Goal: Navigation & Orientation: Go to known website

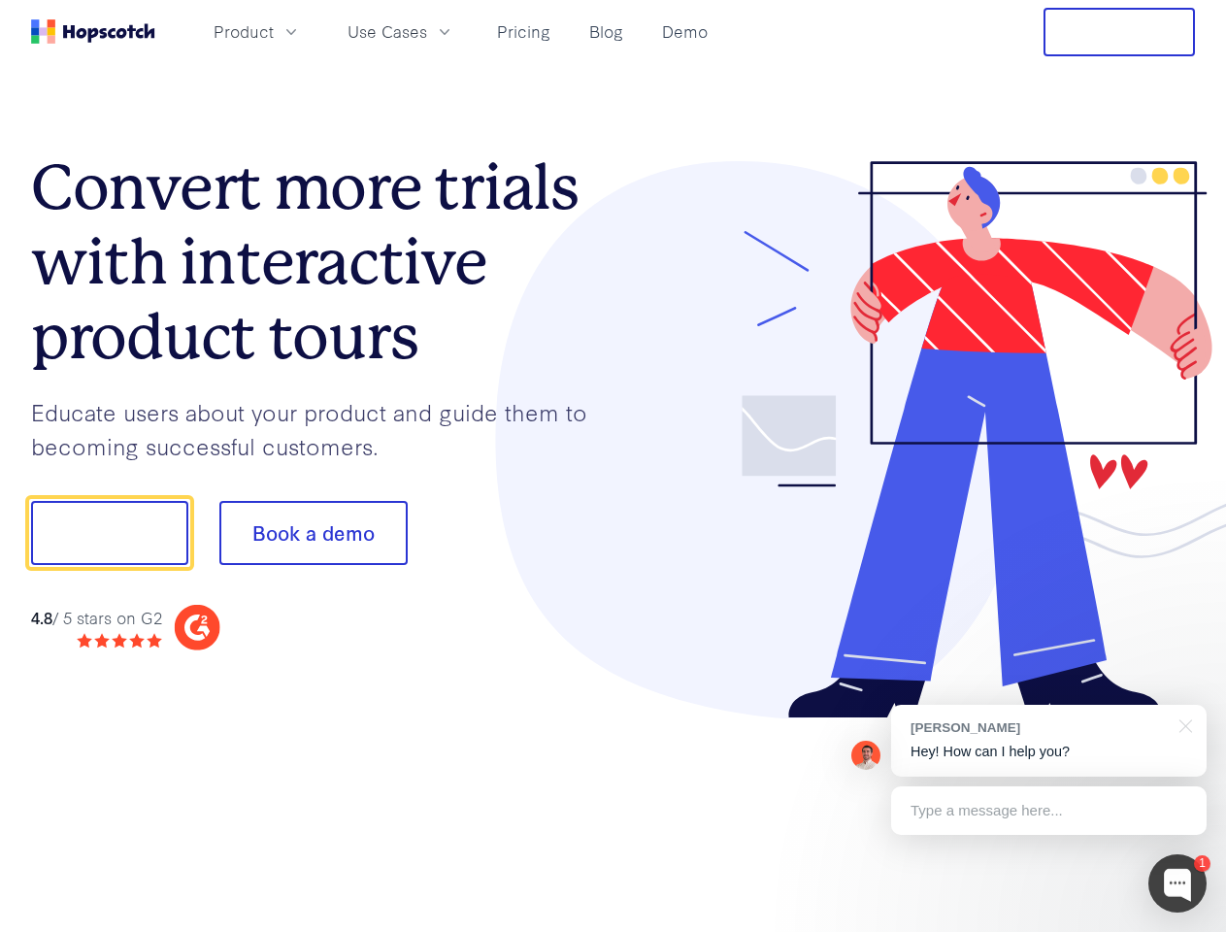
click at [613, 466] on div at bounding box center [904, 440] width 582 height 558
click at [274, 31] on span "Product" at bounding box center [244, 31] width 60 height 24
click at [427, 31] on span "Use Cases" at bounding box center [387, 31] width 80 height 24
click at [1119, 32] on button "Free Trial" at bounding box center [1118, 32] width 151 height 49
click at [109, 533] on button "Show me!" at bounding box center [109, 533] width 157 height 64
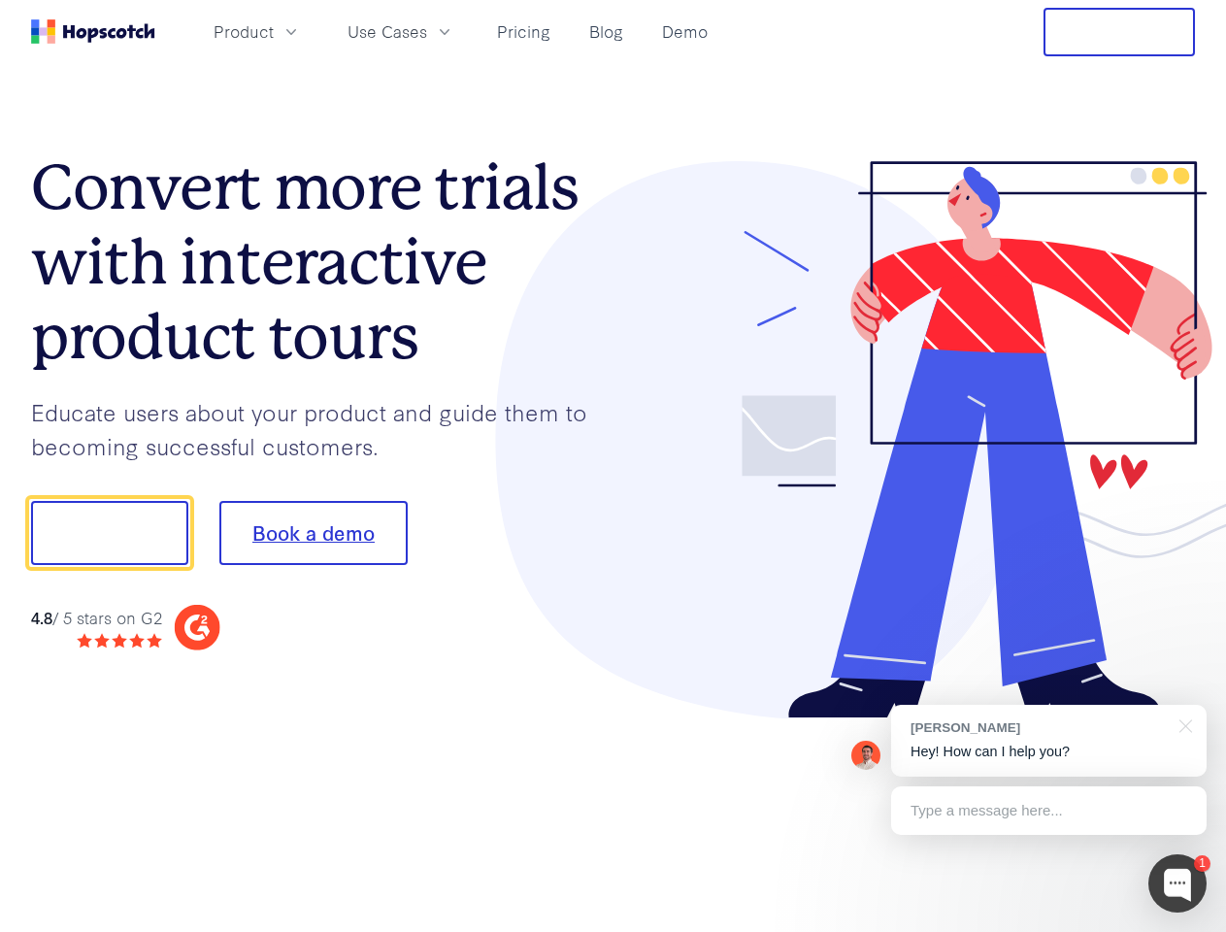
click at [312, 533] on button "Book a demo" at bounding box center [313, 533] width 188 height 64
click at [1177, 883] on div at bounding box center [1177, 883] width 58 height 58
click at [1048, 740] on div "[PERSON_NAME] Hey! How can I help you?" at bounding box center [1048, 741] width 315 height 72
click at [1182, 724] on div at bounding box center [1024, 660] width 364 height 387
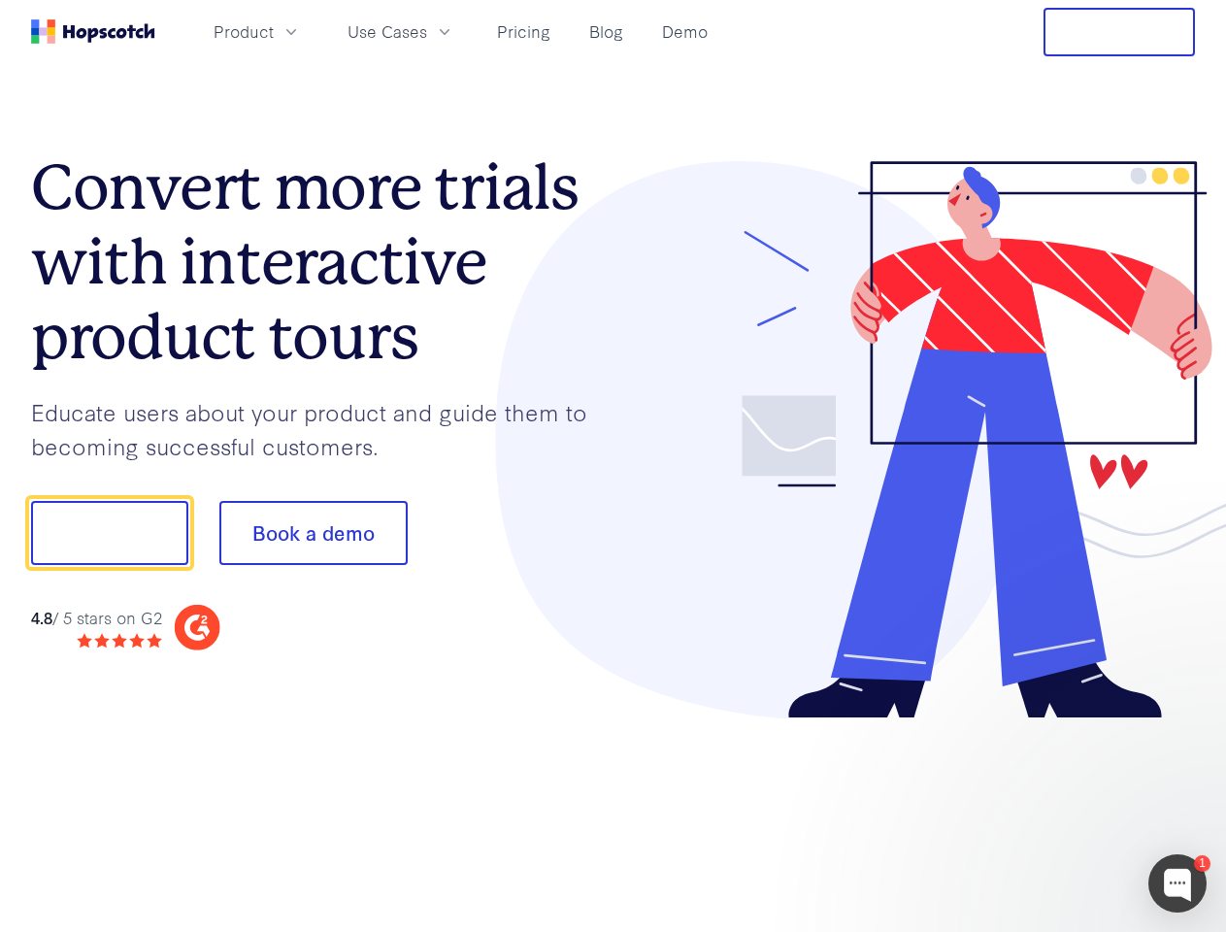
click at [1048, 810] on div at bounding box center [1024, 660] width 364 height 387
